Goal: Information Seeking & Learning: Learn about a topic

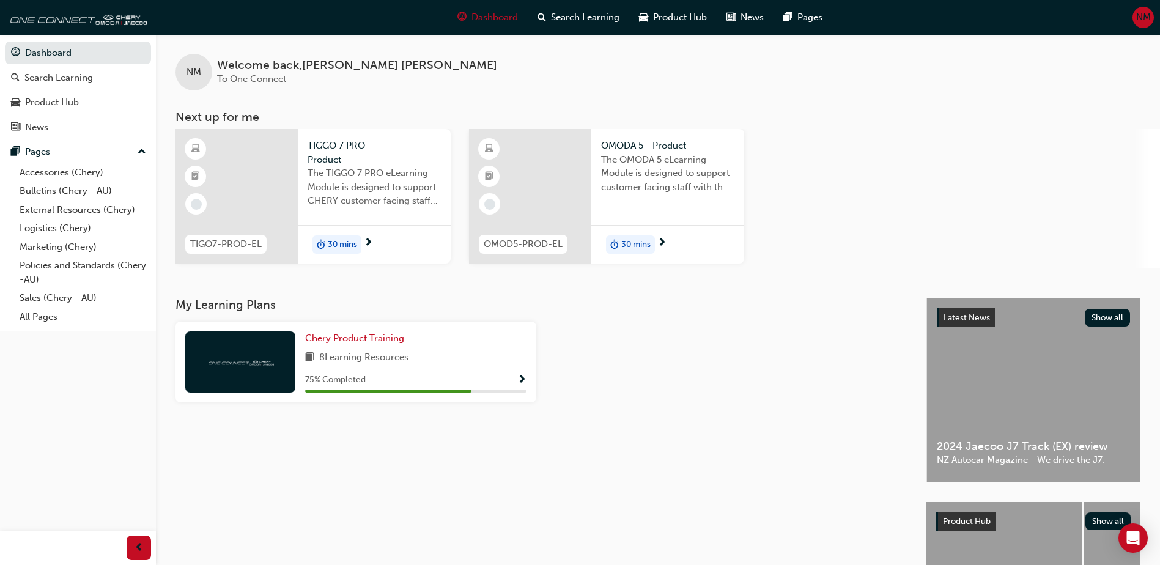
click at [332, 239] on span "30 mins" at bounding box center [342, 245] width 29 height 14
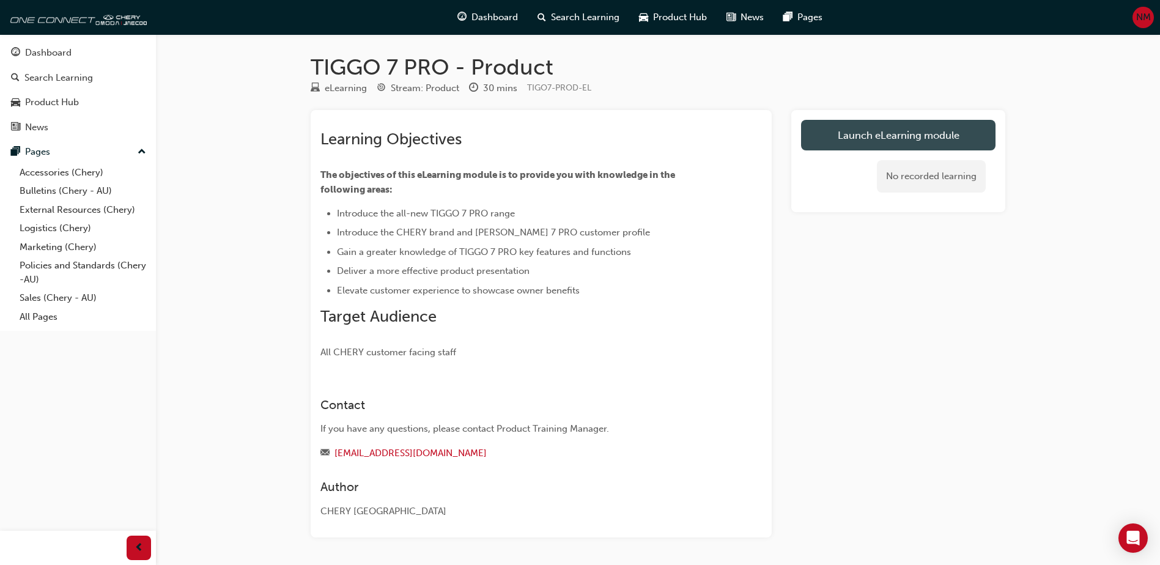
click at [916, 133] on link "Launch eLearning module" at bounding box center [898, 135] width 194 height 31
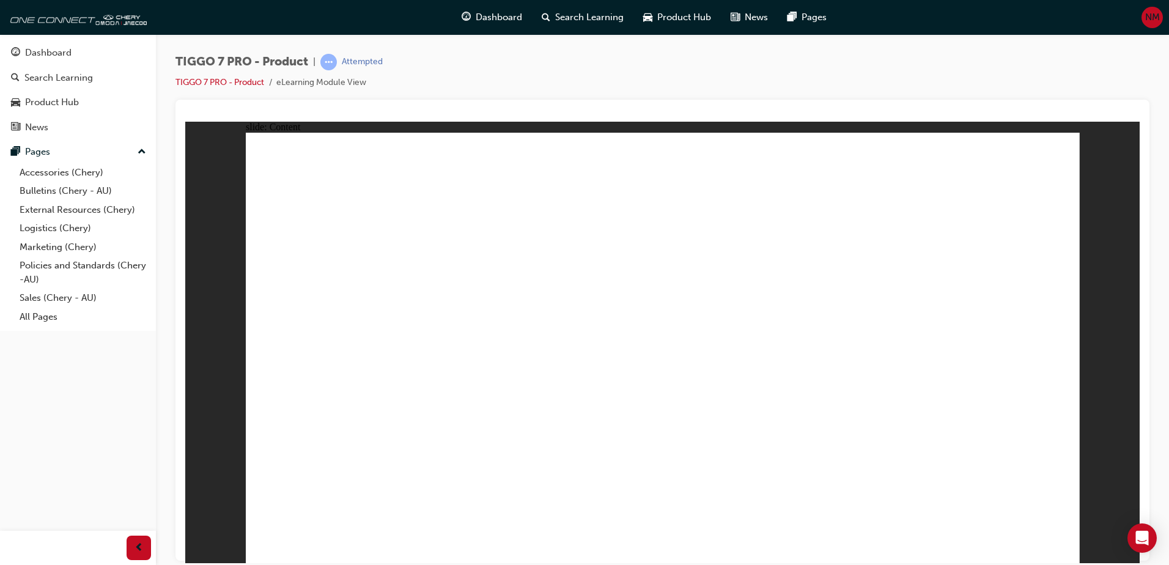
drag, startPoint x: 735, startPoint y: 437, endPoint x: 903, endPoint y: 443, distance: 167.7
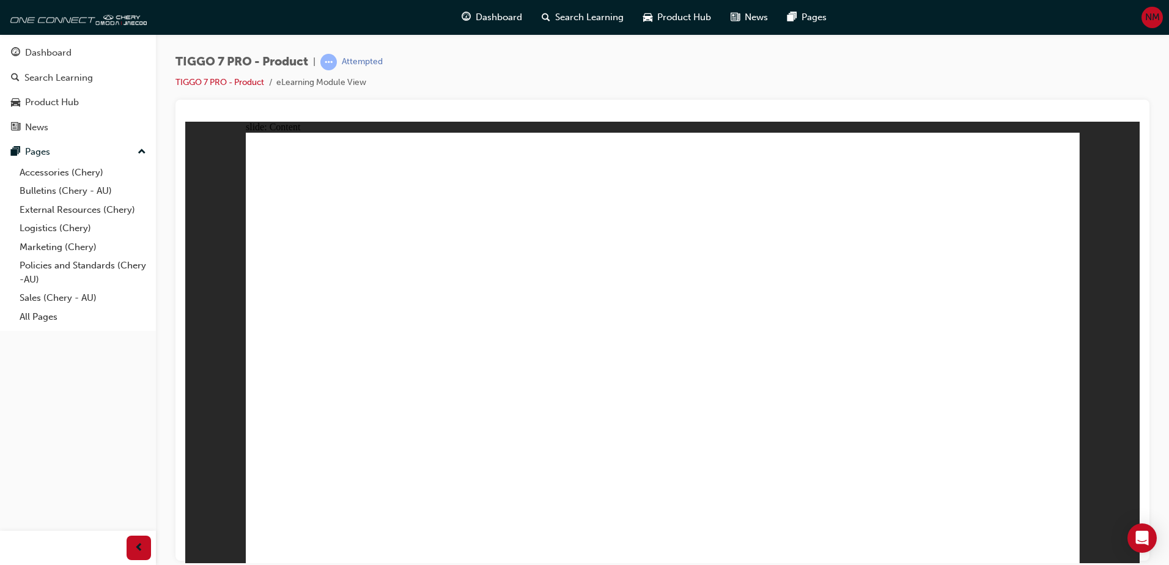
drag, startPoint x: 903, startPoint y: 443, endPoint x: 1064, endPoint y: 445, distance: 160.9
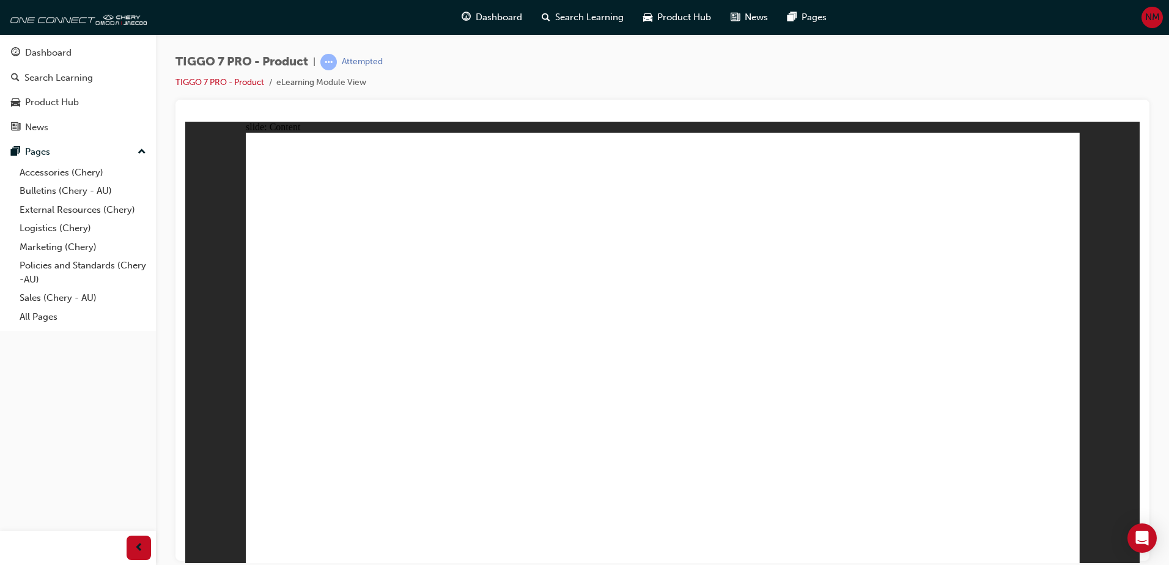
drag, startPoint x: 1045, startPoint y: 553, endPoint x: 1027, endPoint y: 558, distance: 19.0
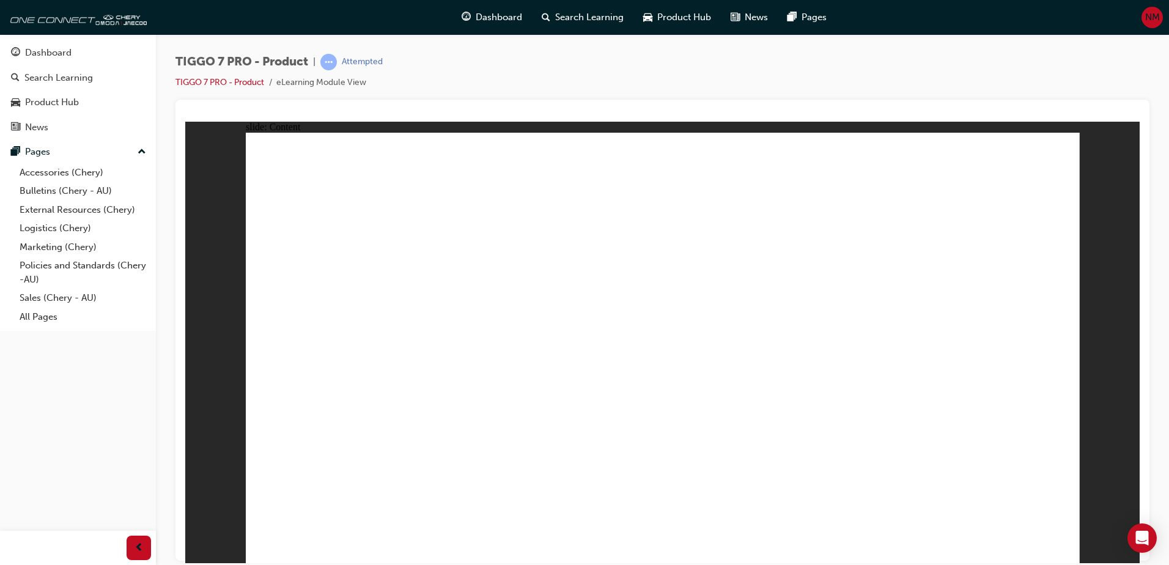
drag, startPoint x: 271, startPoint y: 299, endPoint x: 305, endPoint y: 261, distance: 51.6
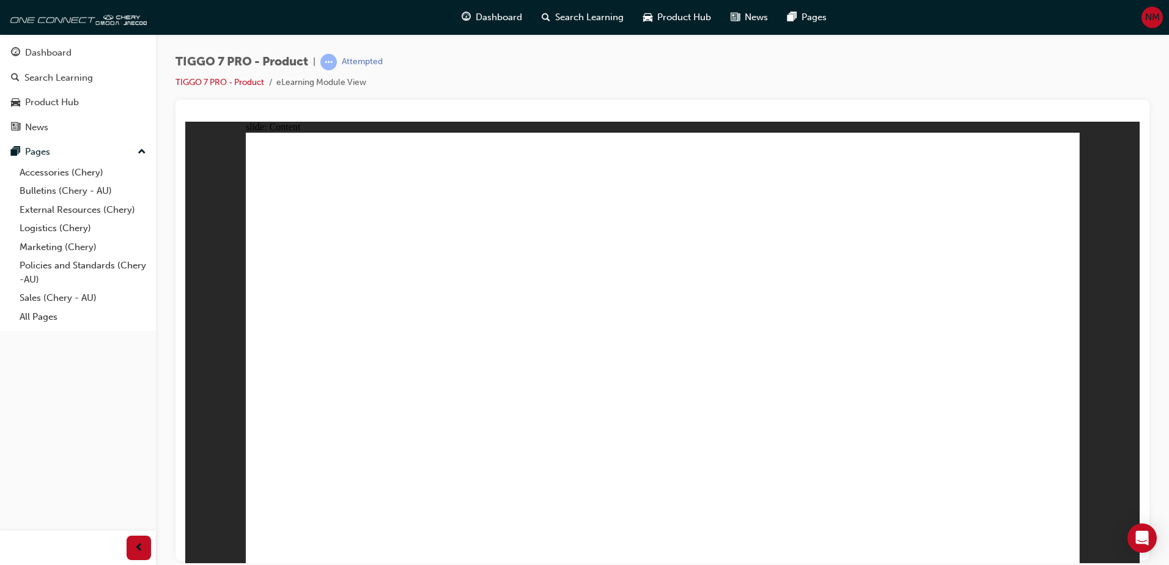
drag, startPoint x: 614, startPoint y: 177, endPoint x: 1004, endPoint y: 376, distance: 437.4
drag, startPoint x: 734, startPoint y: 245, endPoint x: 860, endPoint y: 352, distance: 165.3
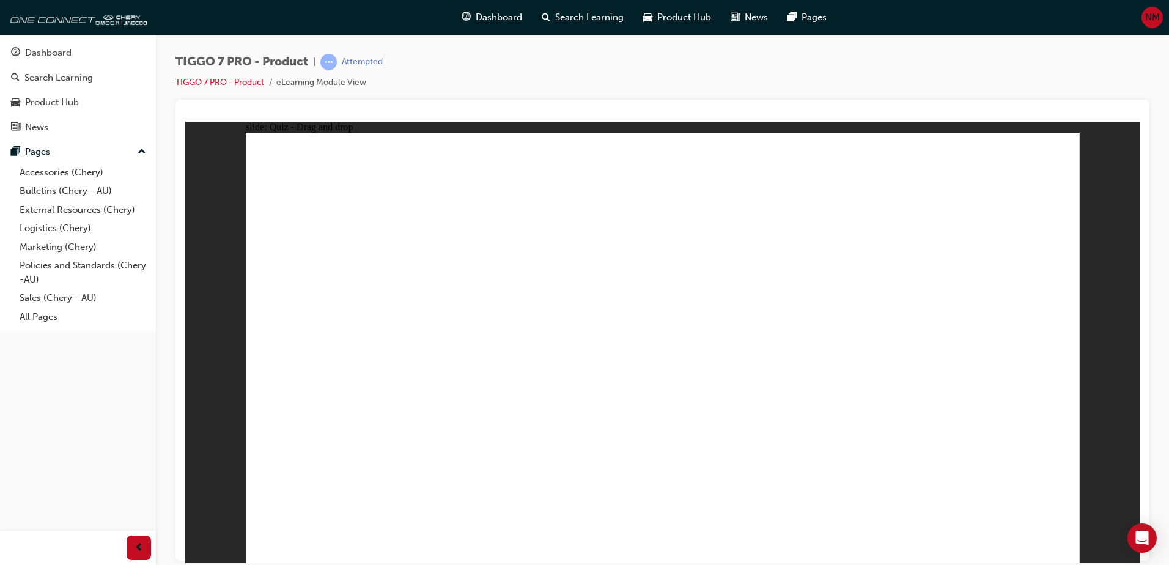
drag, startPoint x: 906, startPoint y: 268, endPoint x: 672, endPoint y: 374, distance: 256.2
drag, startPoint x: 823, startPoint y: 187, endPoint x: 357, endPoint y: 363, distance: 498.8
drag, startPoint x: 941, startPoint y: 184, endPoint x: 539, endPoint y: 353, distance: 435.8
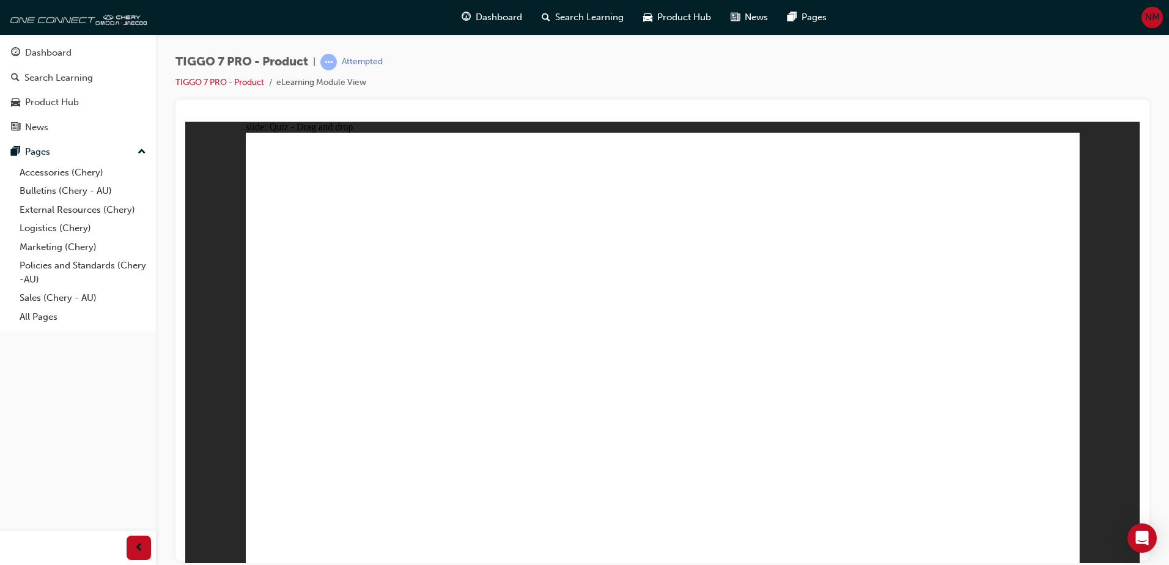
drag, startPoint x: 719, startPoint y: 231, endPoint x: 370, endPoint y: 423, distance: 398.8
drag, startPoint x: 868, startPoint y: 228, endPoint x: 412, endPoint y: 440, distance: 503.2
drag, startPoint x: 985, startPoint y: 221, endPoint x: 725, endPoint y: 395, distance: 312.6
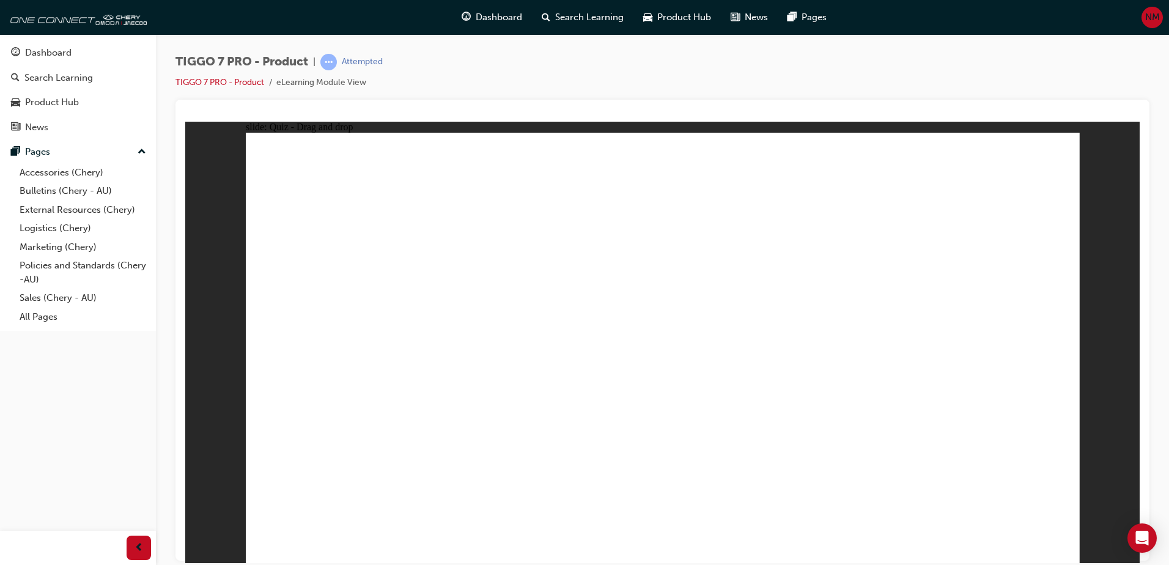
drag, startPoint x: 662, startPoint y: 215, endPoint x: 491, endPoint y: 438, distance: 280.5
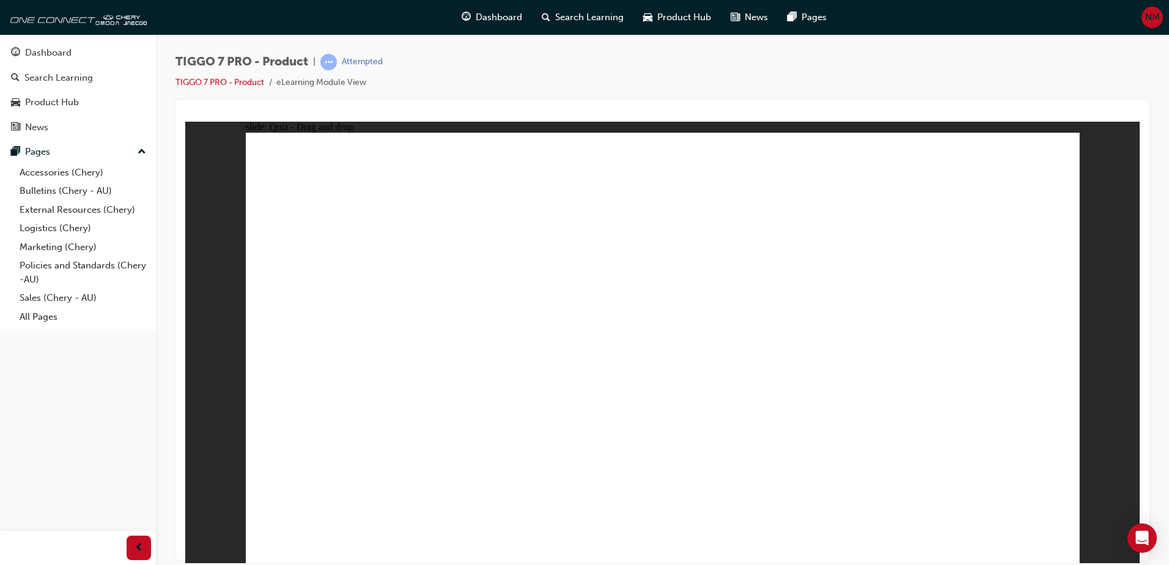
drag, startPoint x: 829, startPoint y: 248, endPoint x: 719, endPoint y: 442, distance: 222.7
drag, startPoint x: 912, startPoint y: 246, endPoint x: 431, endPoint y: 421, distance: 511.5
drag, startPoint x: 670, startPoint y: 177, endPoint x: 750, endPoint y: 407, distance: 243.7
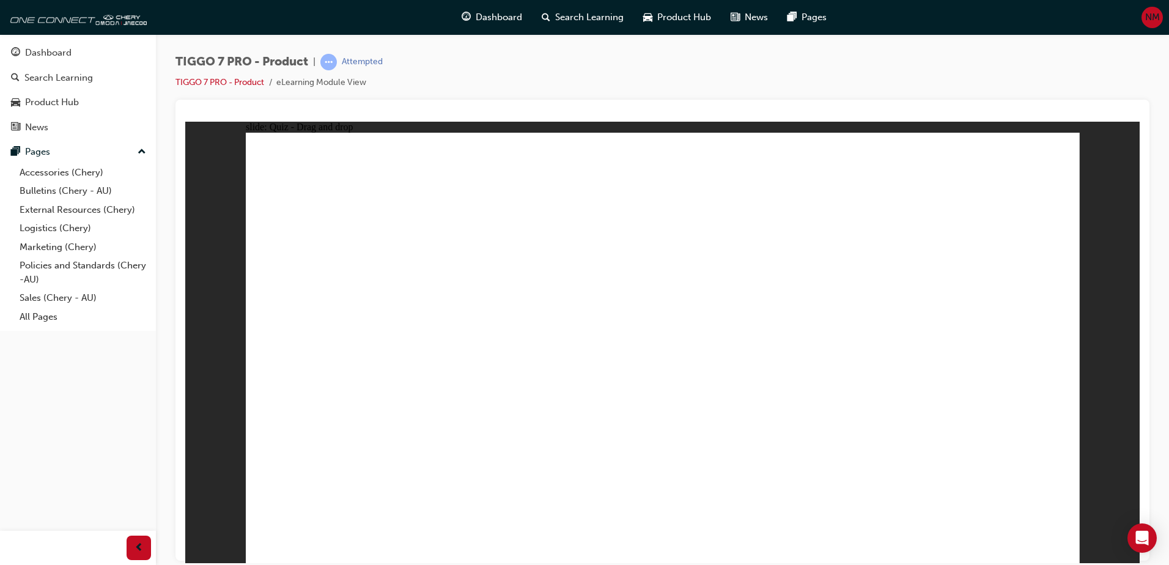
drag, startPoint x: 755, startPoint y: 248, endPoint x: 538, endPoint y: 405, distance: 267.7
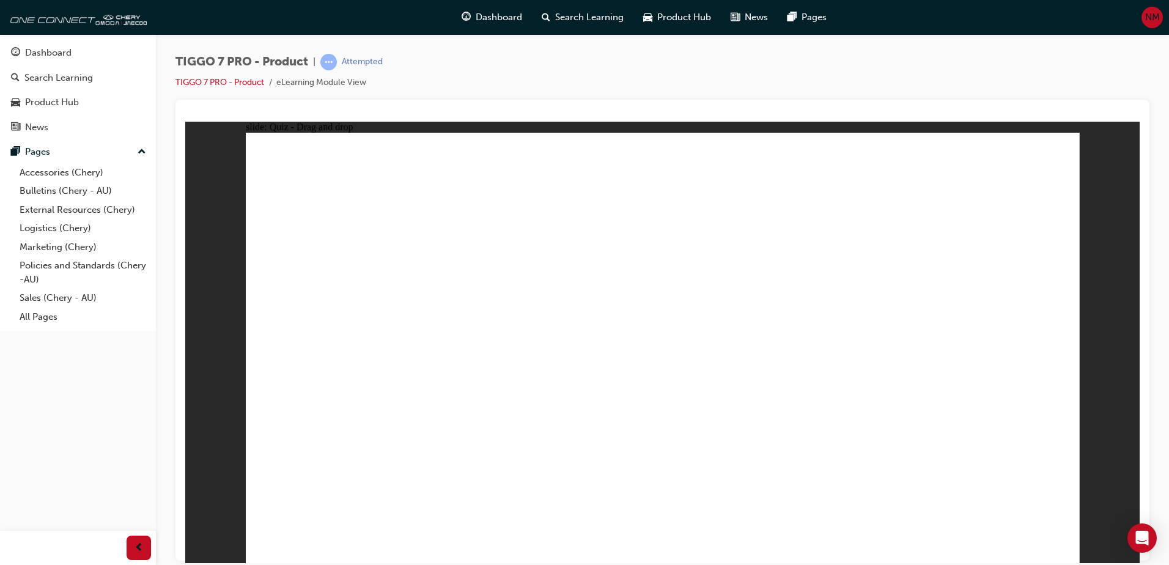
drag, startPoint x: 731, startPoint y: 182, endPoint x: 782, endPoint y: 419, distance: 241.9
drag, startPoint x: 727, startPoint y: 208, endPoint x: 902, endPoint y: 410, distance: 267.5
drag, startPoint x: 836, startPoint y: 176, endPoint x: 819, endPoint y: 229, distance: 55.9
drag, startPoint x: 838, startPoint y: 217, endPoint x: 722, endPoint y: 429, distance: 241.4
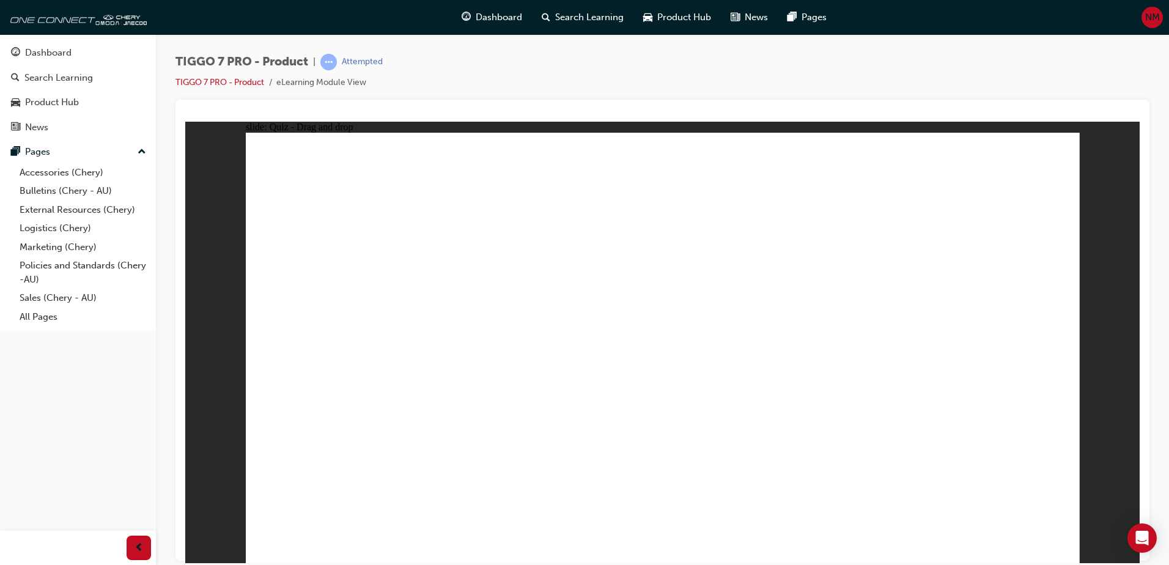
drag, startPoint x: 834, startPoint y: 179, endPoint x: 549, endPoint y: 402, distance: 362.4
drag, startPoint x: 927, startPoint y: 212, endPoint x: 514, endPoint y: 434, distance: 468.7
